Goal: Navigation & Orientation: Find specific page/section

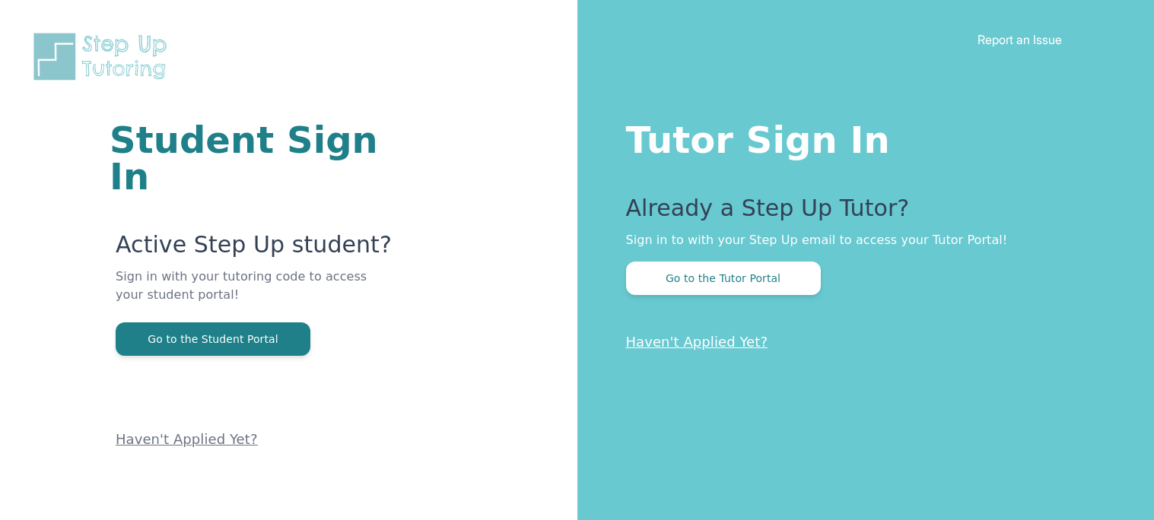
click at [729, 162] on div "Tutor Sign In Already a Step Up Tutor? Sign in to with your Step Up email to ac…" at bounding box center [865, 260] width 577 height 520
click at [699, 20] on div "Tutor Sign In Already a Step Up Tutor? Sign in to with your Step Up email to ac…" at bounding box center [865, 260] width 577 height 520
click at [698, 20] on div "Tutor Sign In Already a Step Up Tutor? Sign in to with your Step Up email to ac…" at bounding box center [865, 260] width 577 height 520
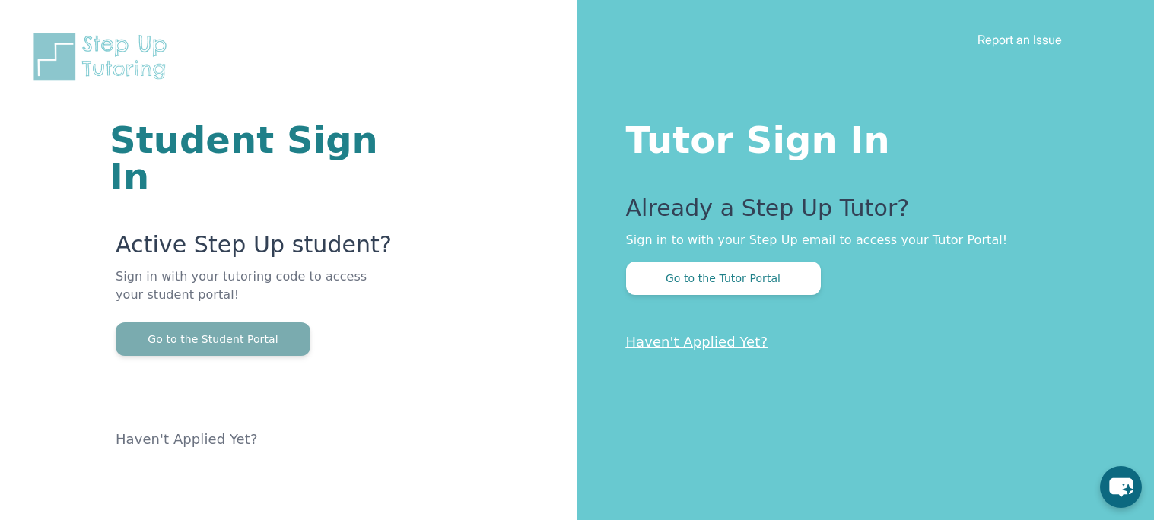
click at [265, 322] on button "Go to the Student Portal" at bounding box center [213, 338] width 195 height 33
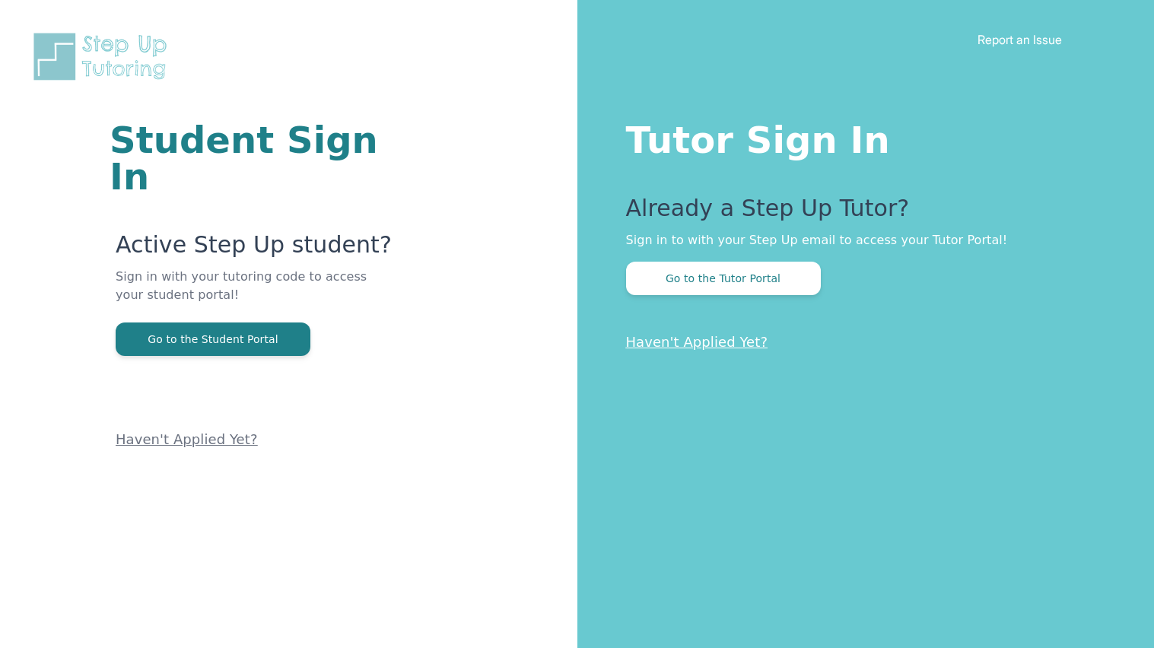
click at [407, 417] on div "Student Sign In Active Step Up student? Sign in with your tutoring code to acce…" at bounding box center [288, 324] width 577 height 648
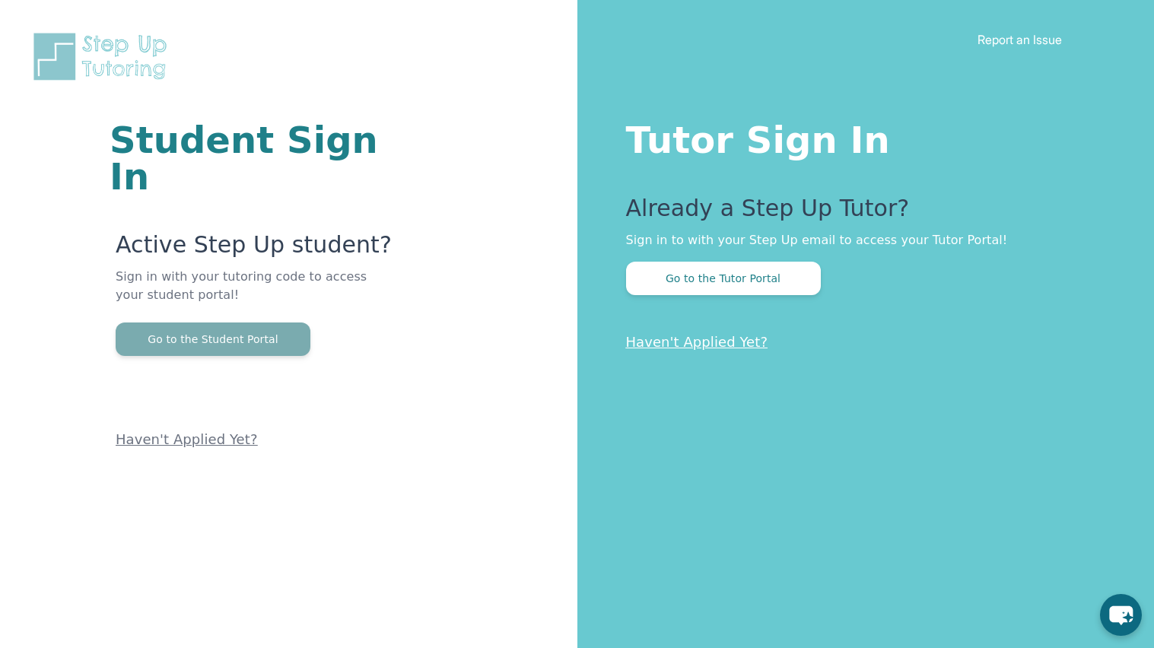
click at [283, 322] on button "Go to the Student Portal" at bounding box center [213, 338] width 195 height 33
